Goal: Ask a question

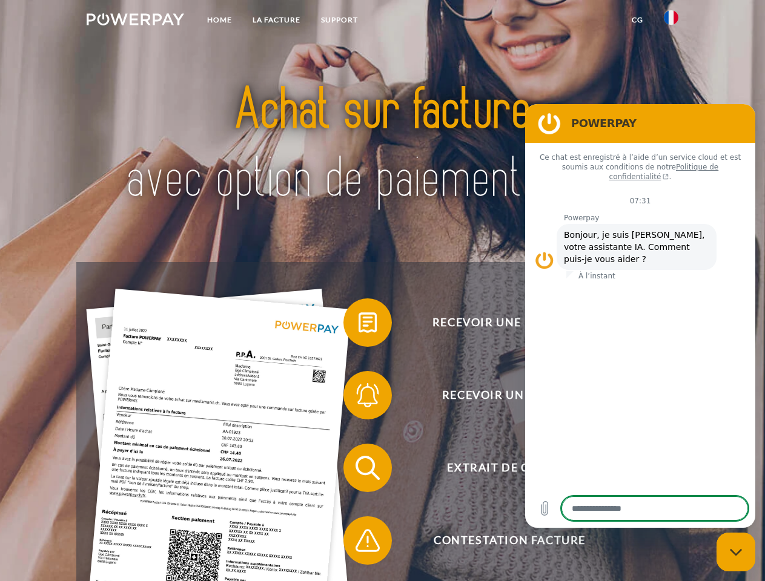
click at [135, 21] on img at bounding box center [135, 19] width 97 height 12
click at [671, 21] on img at bounding box center [671, 17] width 15 height 15
click at [637, 20] on link "CG" at bounding box center [637, 20] width 32 height 22
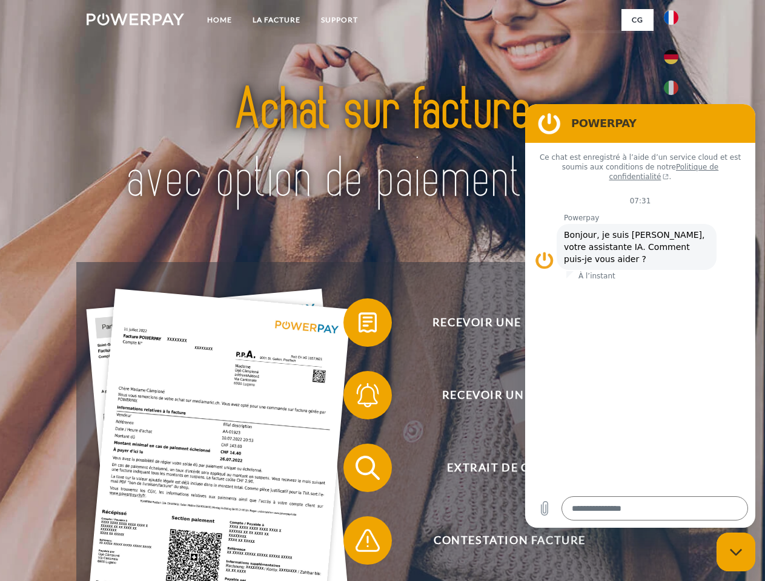
click at [359, 325] on span at bounding box center [349, 322] width 61 height 61
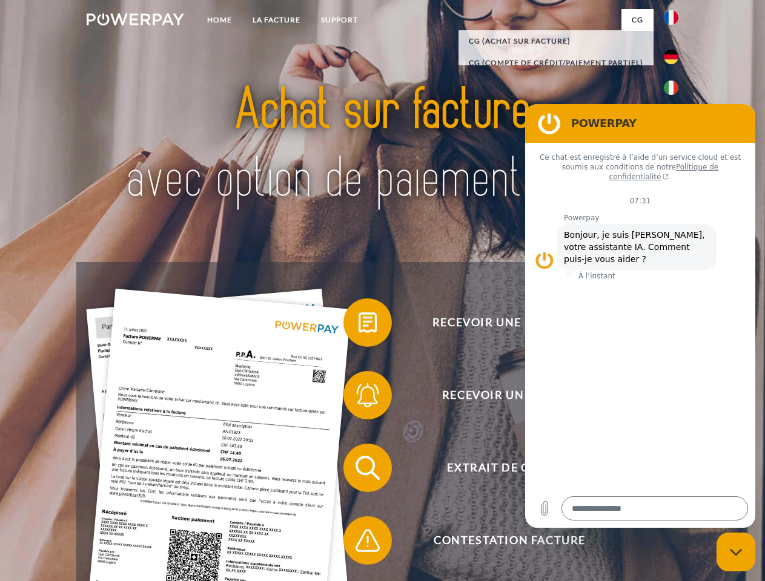
click at [359, 398] on span at bounding box center [349, 395] width 61 height 61
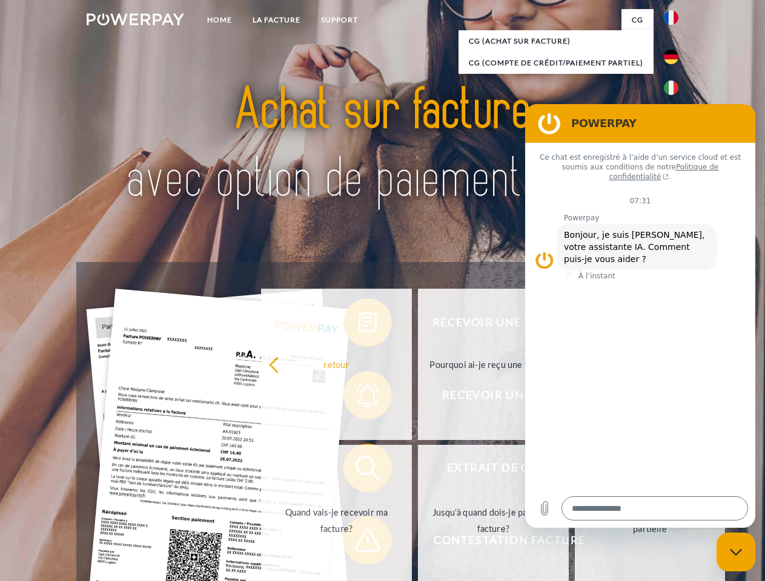
click at [418, 471] on link "Jusqu'à quand dois-je payer ma facture?" at bounding box center [493, 520] width 151 height 151
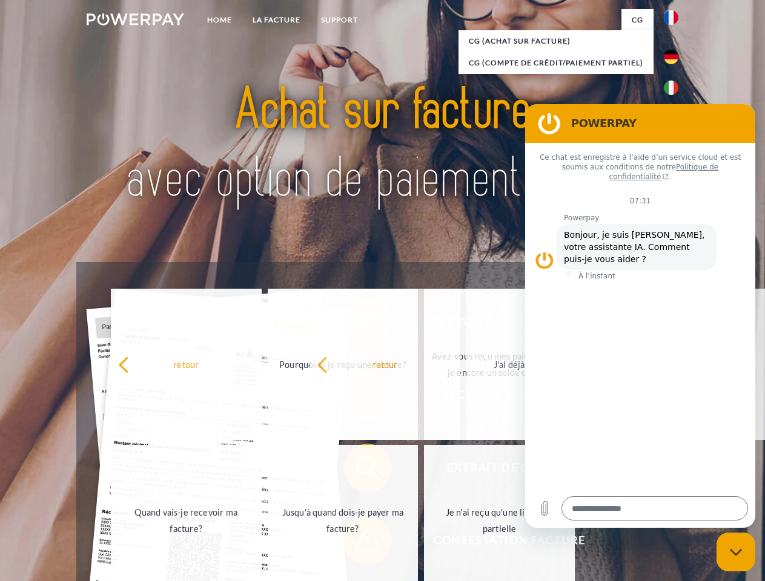
click at [359, 543] on span at bounding box center [349, 541] width 61 height 61
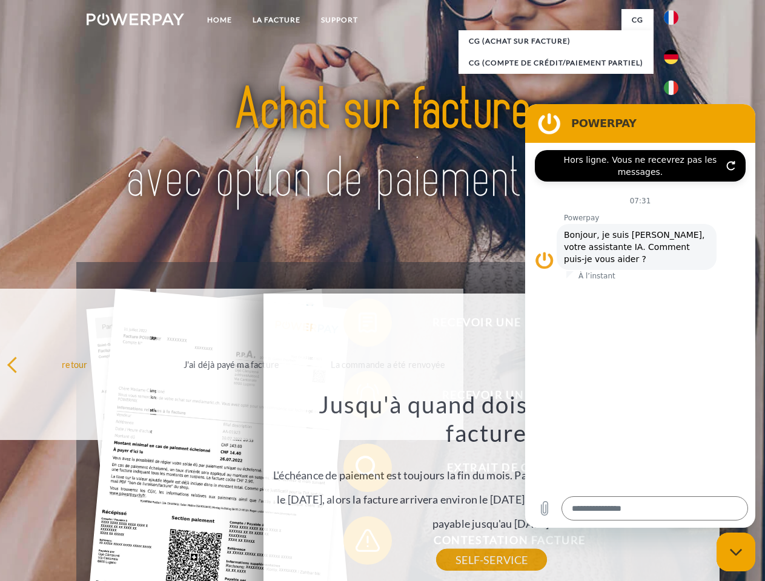
click at [736, 552] on icon "Fermer la fenêtre de messagerie" at bounding box center [736, 553] width 13 height 8
type textarea "*"
